Goal: Obtain resource: Obtain resource

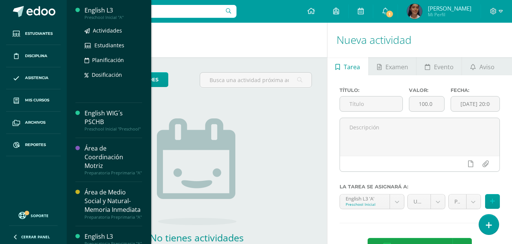
click at [94, 12] on div "English L3" at bounding box center [113, 10] width 58 height 9
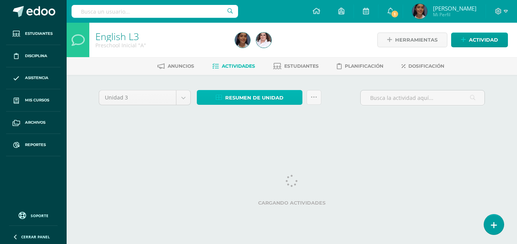
click at [276, 100] on span "Resumen de unidad" at bounding box center [254, 98] width 58 height 14
click at [316, 98] on icon at bounding box center [314, 97] width 6 height 6
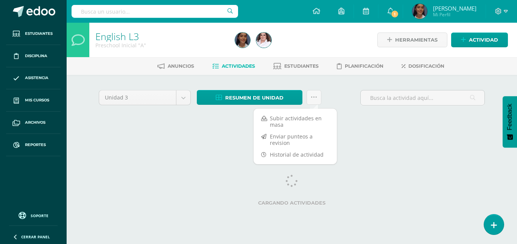
click at [208, 141] on html "Estudiantes Disciplina Asistencia Mis cursos Archivos Reportes Soporte Centro d…" at bounding box center [258, 70] width 517 height 141
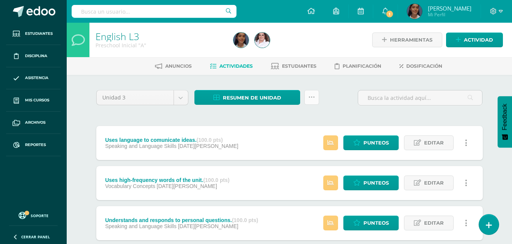
click at [309, 91] on link at bounding box center [311, 97] width 15 height 15
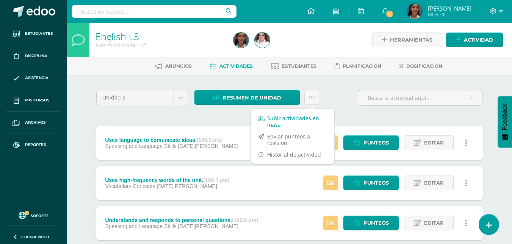
click at [287, 112] on link "Subir actividades en masa" at bounding box center [292, 121] width 83 height 18
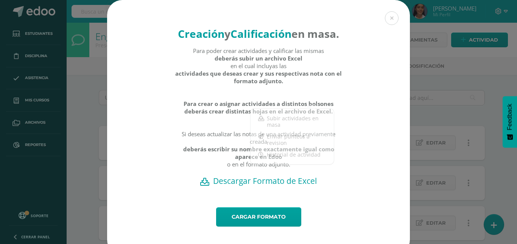
click at [287, 115] on strong "Para crear o asignar actividades a distintos bolsones deberás crear distintas h…" at bounding box center [259, 107] width 168 height 15
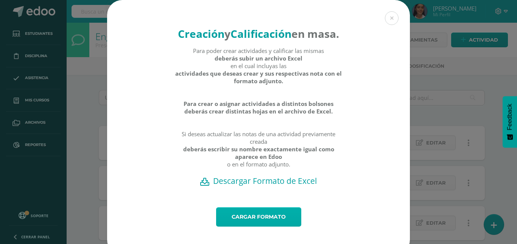
click at [260, 223] on link "Cargar formato" at bounding box center [258, 217] width 85 height 19
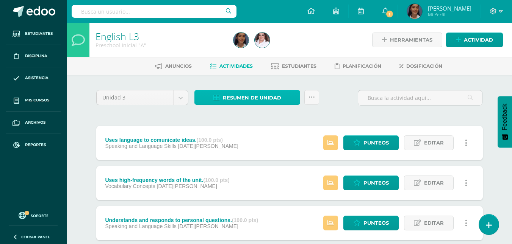
click at [275, 97] on span "Resumen de unidad" at bounding box center [252, 98] width 58 height 14
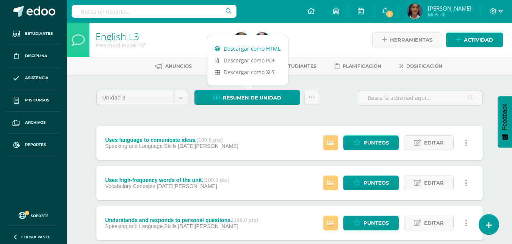
click at [264, 52] on link "Descargar como HTML" at bounding box center [247, 49] width 81 height 12
